Goal: Task Accomplishment & Management: Use online tool/utility

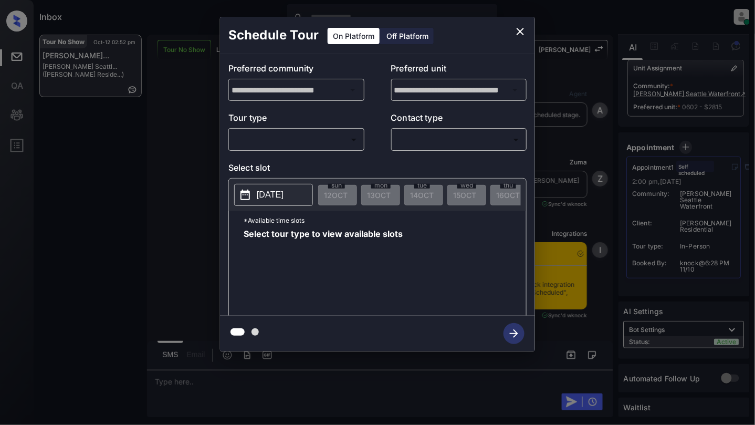
scroll to position [2136, 0]
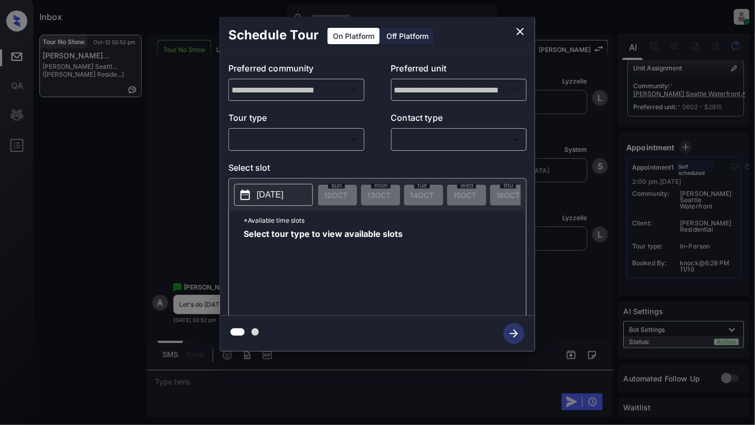
click at [340, 131] on body "Inbox [PERSON_NAME] Online Set yourself offline Set yourself on break Profile S…" at bounding box center [377, 212] width 755 height 425
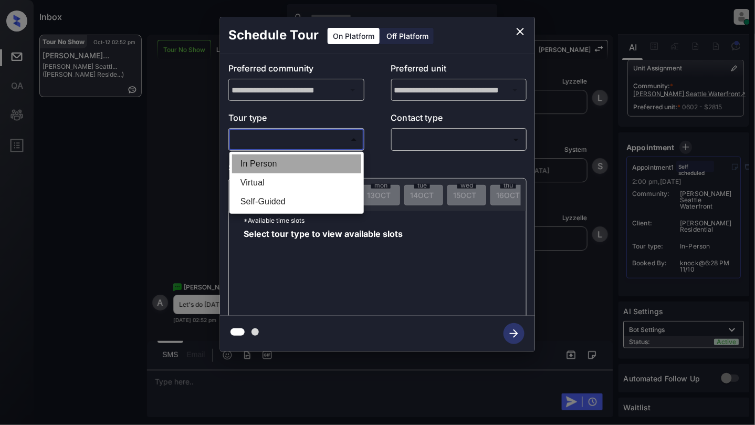
click at [298, 167] on li "In Person" at bounding box center [296, 163] width 129 height 19
type input "********"
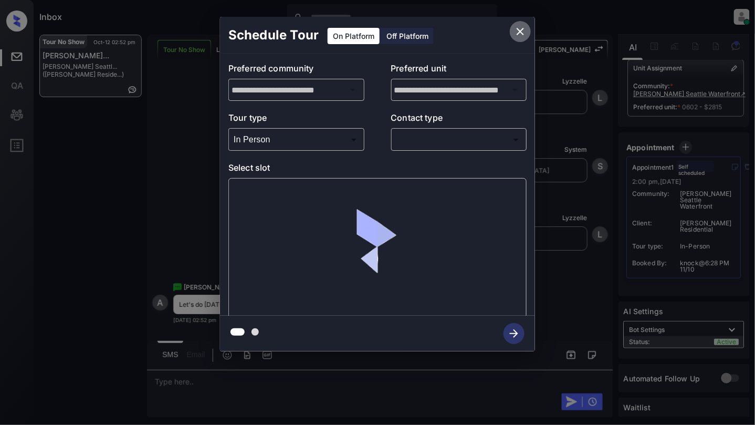
click at [517, 34] on icon "close" at bounding box center [520, 31] width 7 height 7
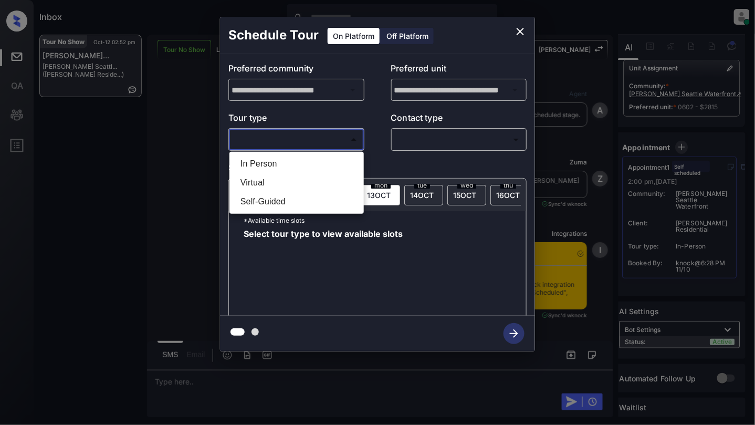
scroll to position [2346, 0]
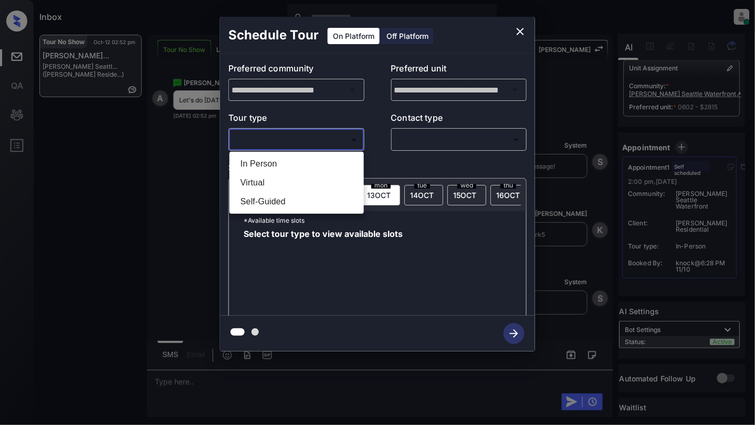
click at [280, 140] on body "Inbox [PERSON_NAME] Online Set yourself offline Set yourself on break Profile S…" at bounding box center [377, 212] width 755 height 425
click at [276, 163] on li "In Person" at bounding box center [296, 163] width 129 height 19
type input "********"
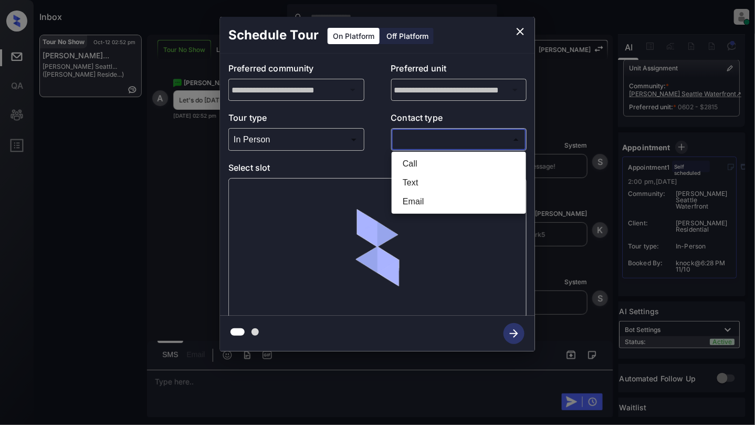
click at [444, 141] on body "Inbox [PERSON_NAME] Online Set yourself offline Set yourself on break Profile S…" at bounding box center [377, 212] width 755 height 425
click at [423, 177] on li "Text" at bounding box center [458, 182] width 129 height 19
type input "****"
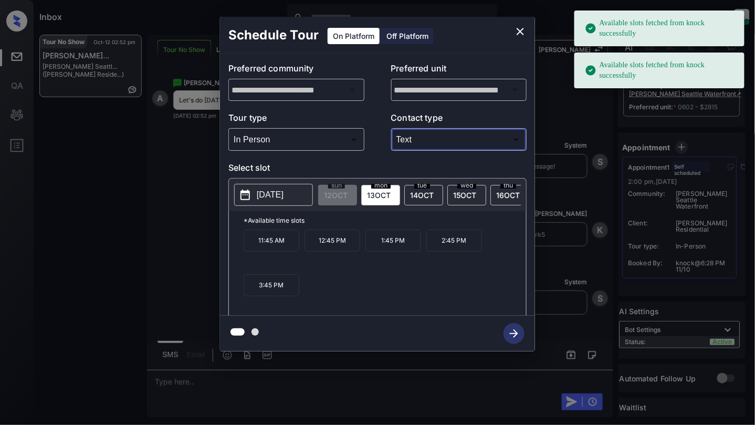
click at [284, 196] on p "2025-10-13" at bounding box center [270, 194] width 27 height 13
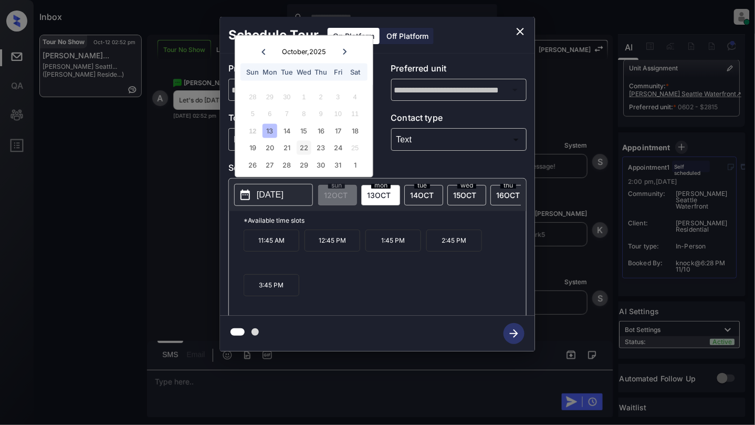
click at [302, 142] on div "22" at bounding box center [304, 148] width 14 height 14
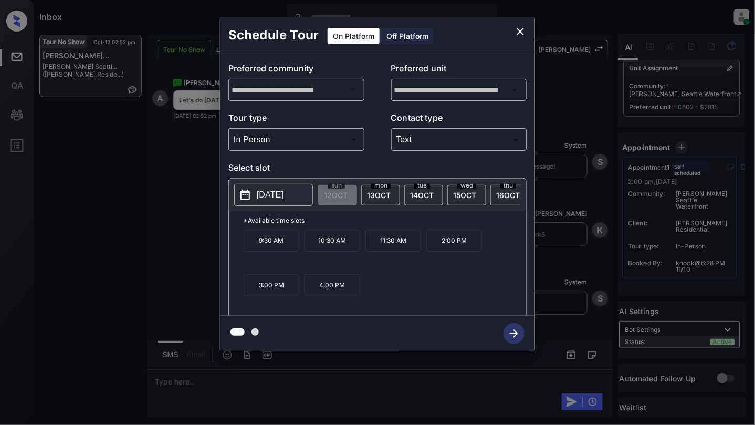
click at [348, 296] on p "4:00 PM" at bounding box center [333, 285] width 56 height 22
click at [509, 335] on icon "button" at bounding box center [514, 333] width 21 height 21
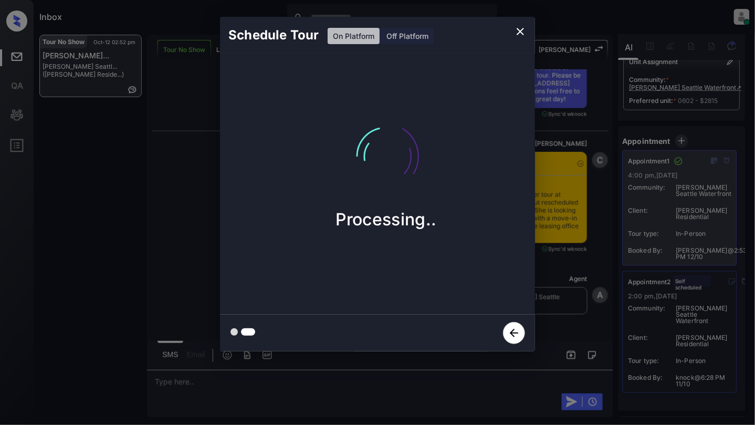
scroll to position [2787, 0]
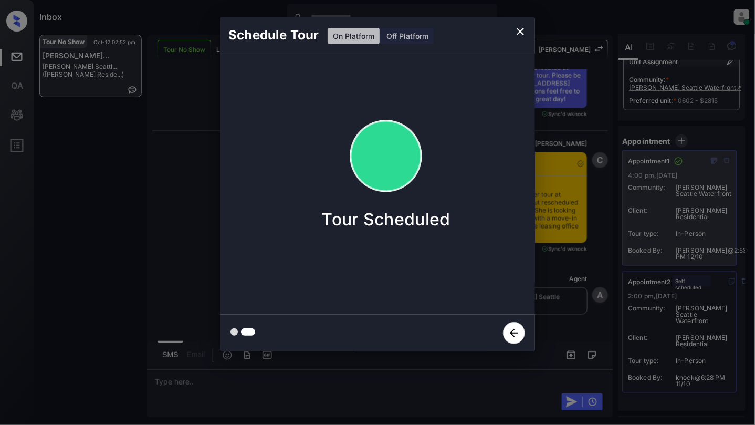
click at [520, 32] on icon "close" at bounding box center [520, 31] width 7 height 7
